Goal: Information Seeking & Learning: Learn about a topic

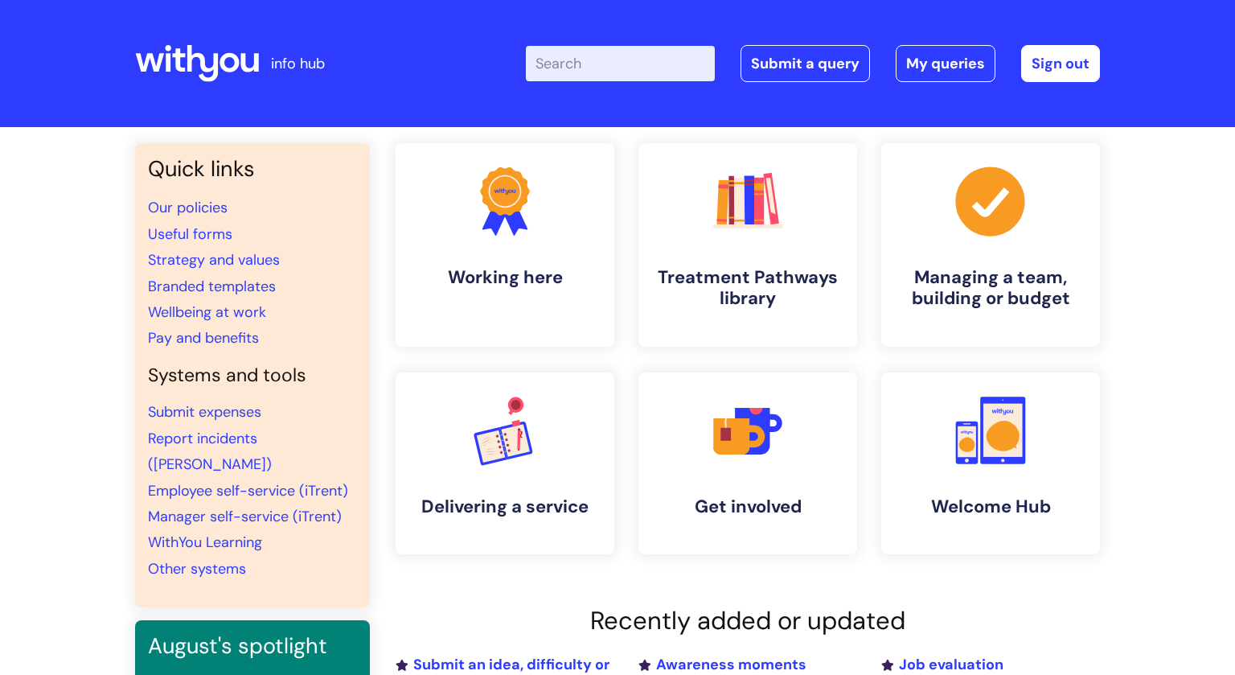
click at [605, 62] on input "Enter your search term here..." at bounding box center [620, 63] width 189 height 35
type input "dbst"
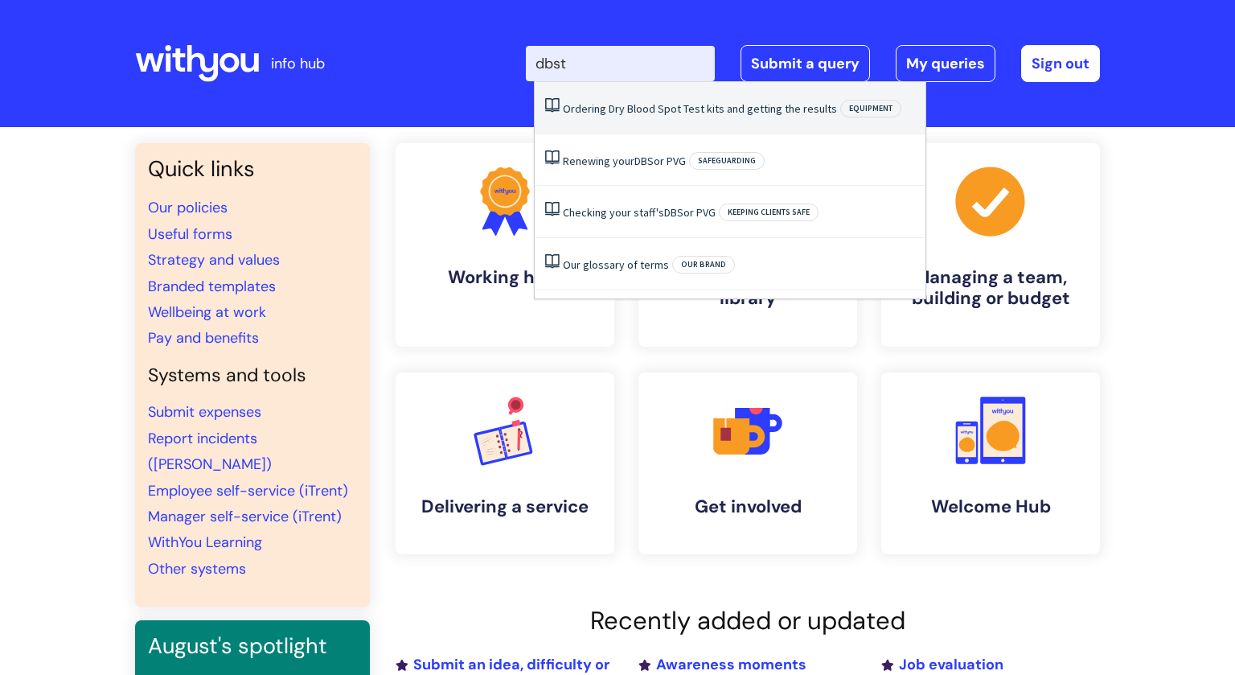
click at [629, 101] on link "Ordering Dry Blood Spot Test kits and getting the results" at bounding box center [700, 108] width 274 height 14
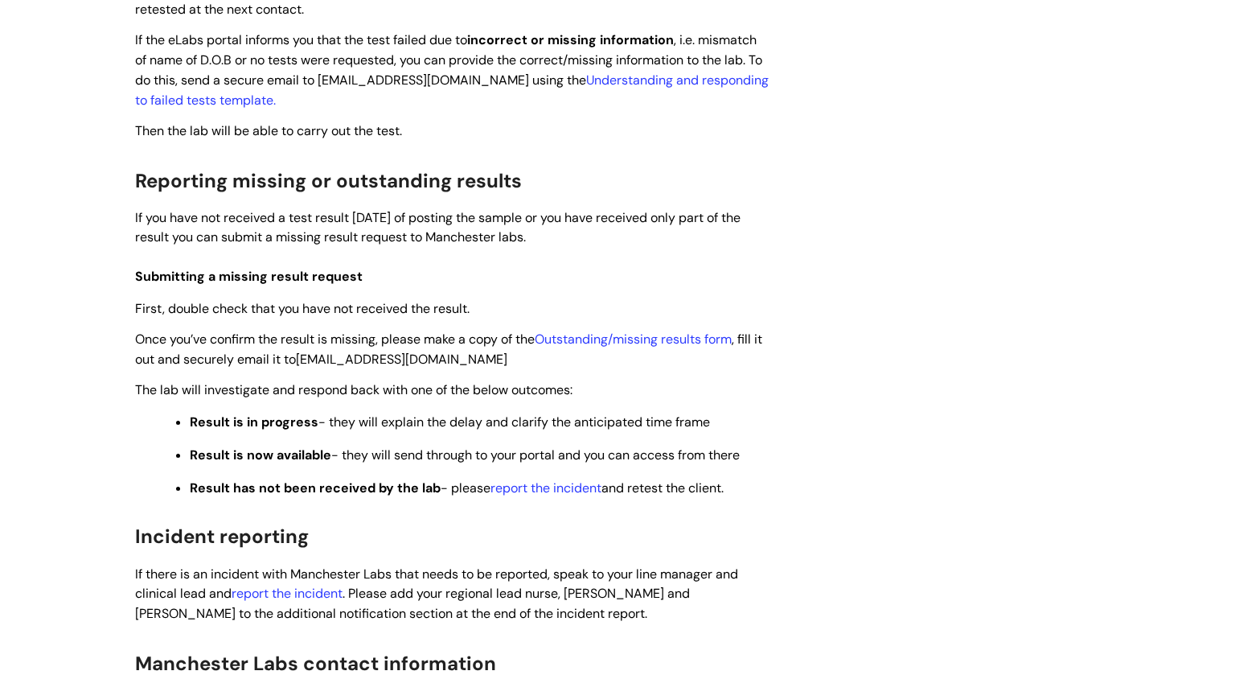
scroll to position [2011, 0]
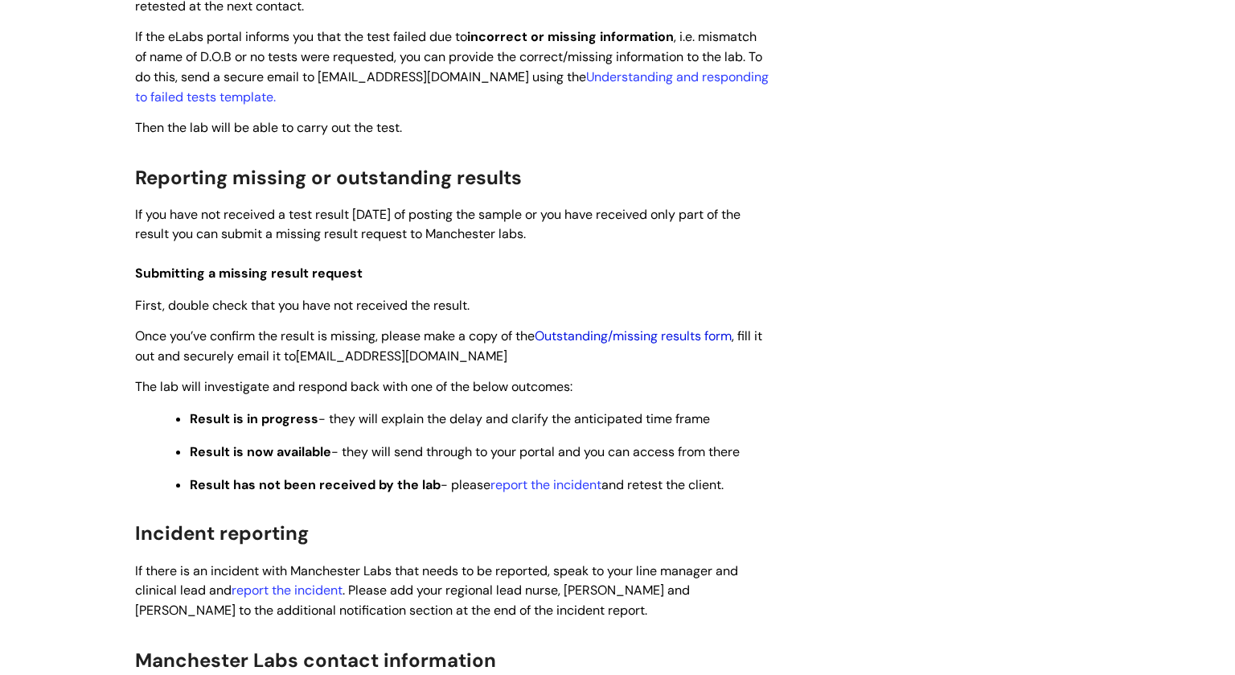
click at [614, 335] on link "Outstanding/missing results form" at bounding box center [633, 335] width 197 height 17
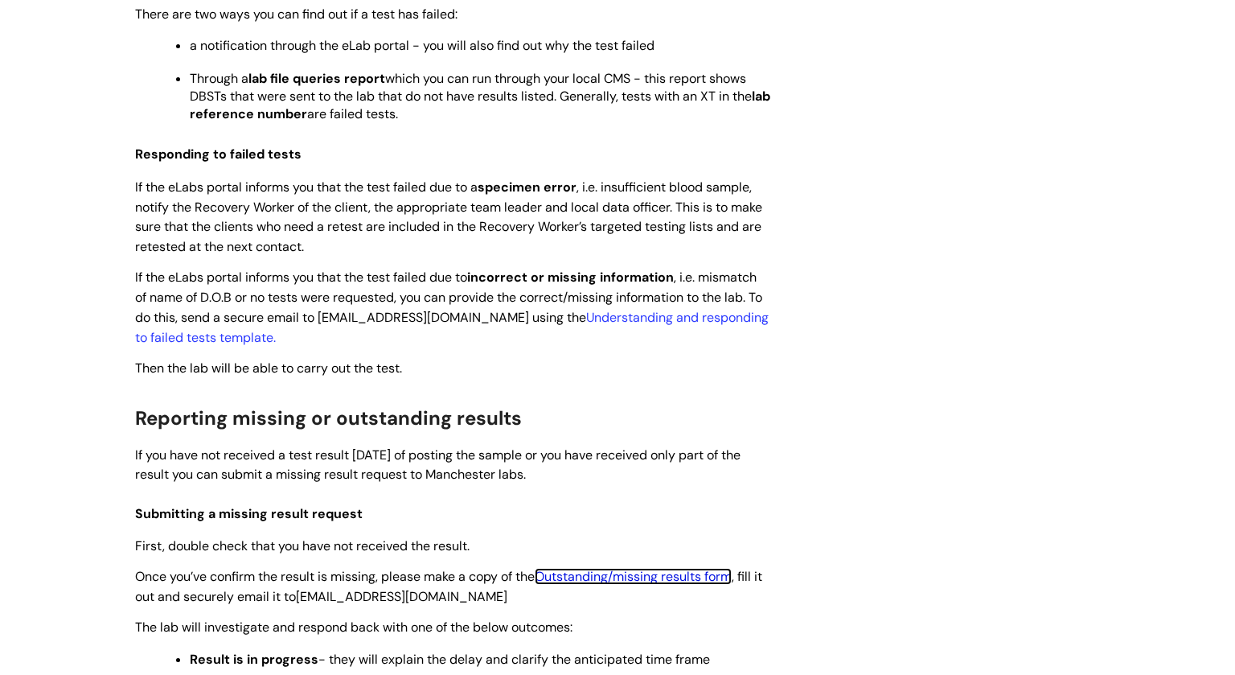
scroll to position [1567, 0]
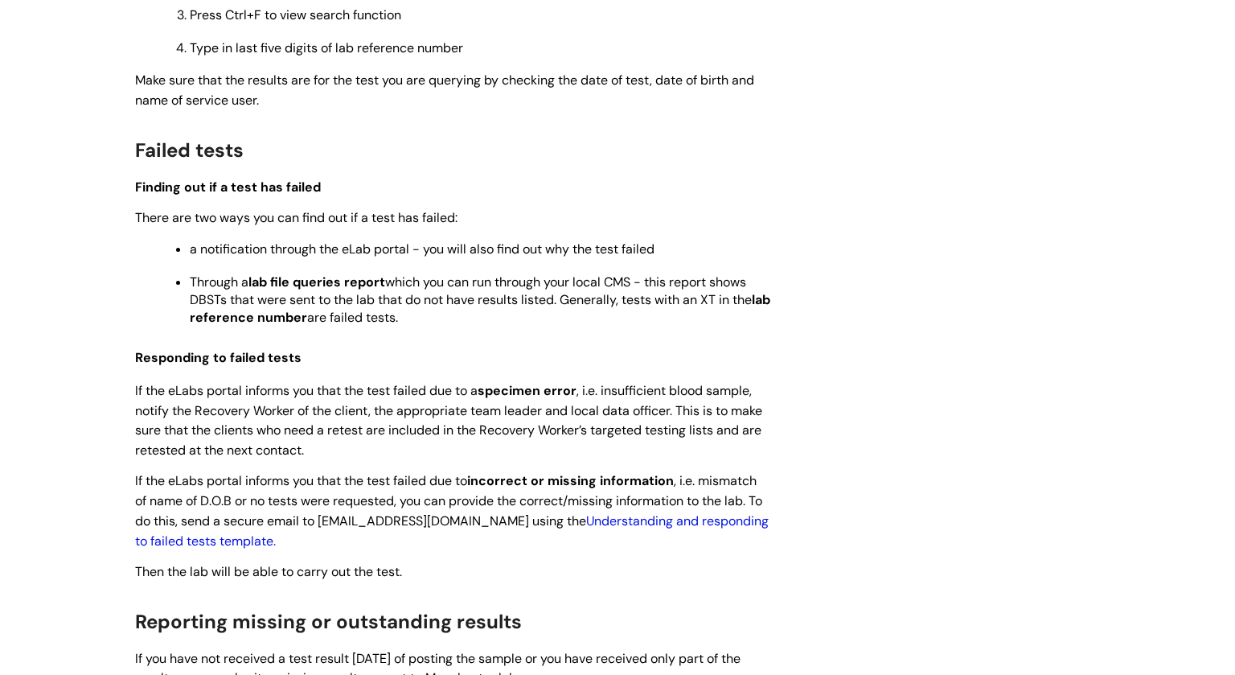
click at [623, 521] on link "Understanding and responding to failed tests template." at bounding box center [452, 530] width 634 height 37
